Goal: Task Accomplishment & Management: Use online tool/utility

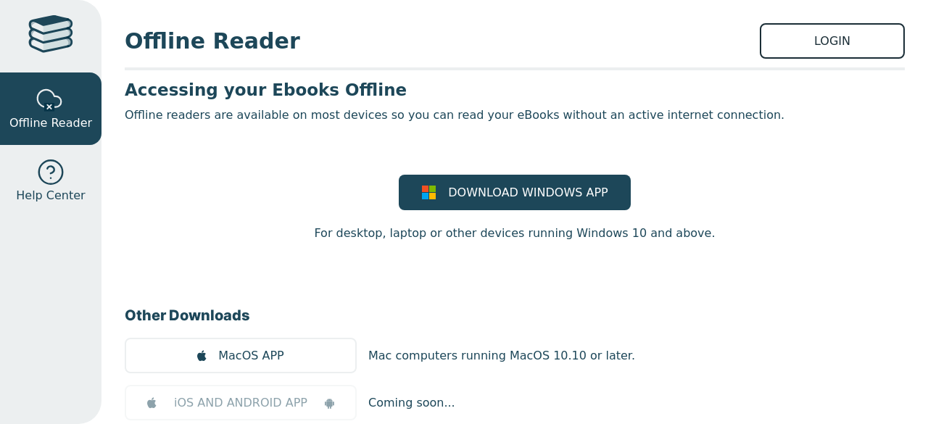
click at [807, 55] on link "LOGIN" at bounding box center [832, 41] width 145 height 36
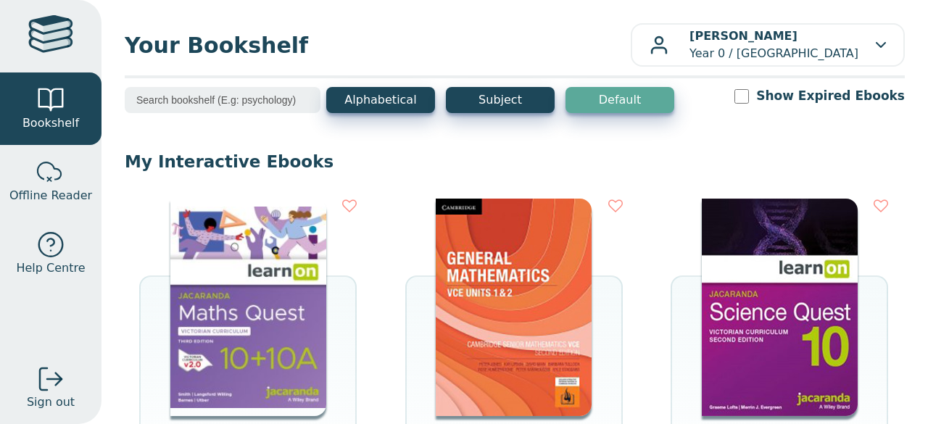
click at [192, 265] on img at bounding box center [248, 308] width 156 height 218
